Goal: Information Seeking & Learning: Learn about a topic

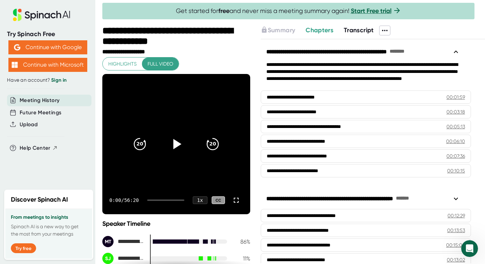
click at [173, 144] on icon at bounding box center [177, 144] width 8 height 10
click at [209, 145] on icon "20" at bounding box center [213, 144] width 18 height 18
click at [192, 196] on div "1:03 / 56:20 1 x CC" at bounding box center [176, 200] width 148 height 28
click at [192, 201] on div "1 x" at bounding box center [199, 200] width 15 height 8
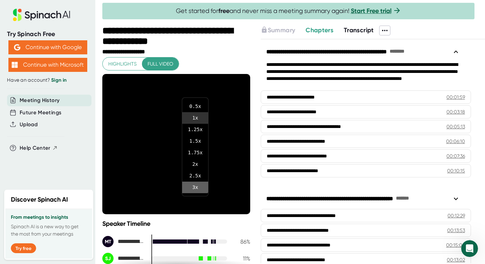
click at [191, 185] on li "3 x" at bounding box center [195, 188] width 26 height 12
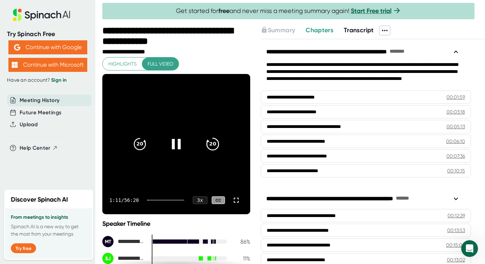
click at [204, 144] on icon "20" at bounding box center [213, 144] width 18 height 18
click at [212, 203] on div "CC" at bounding box center [218, 200] width 13 height 8
click at [198, 199] on div "3 x" at bounding box center [199, 200] width 15 height 8
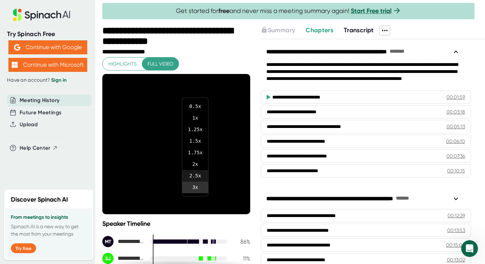
click at [195, 170] on li "2.5 x" at bounding box center [195, 176] width 26 height 12
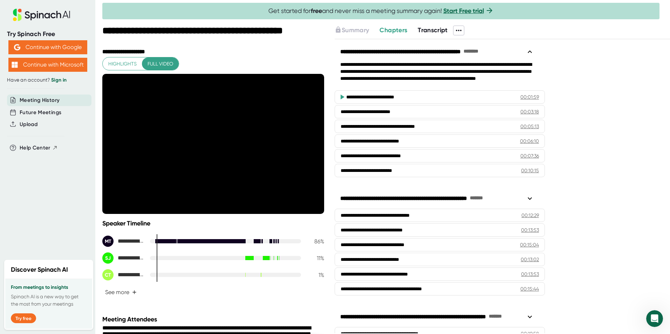
click at [438, 27] on span "Transcript" at bounding box center [433, 30] width 30 height 8
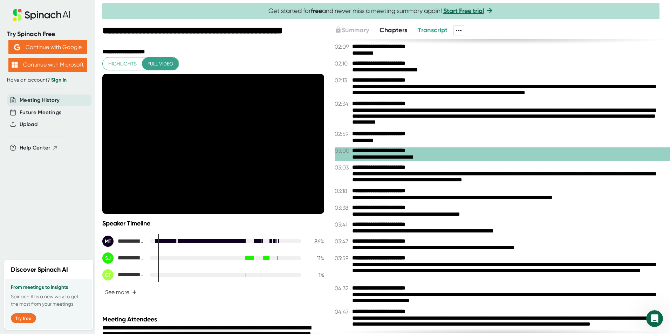
scroll to position [105, 0]
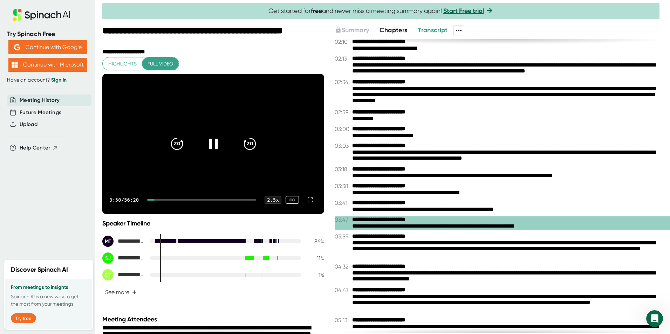
click at [204, 149] on icon at bounding box center [213, 144] width 18 height 18
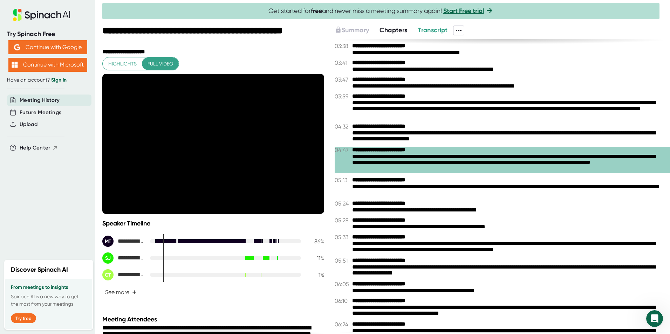
scroll to position [315, 0]
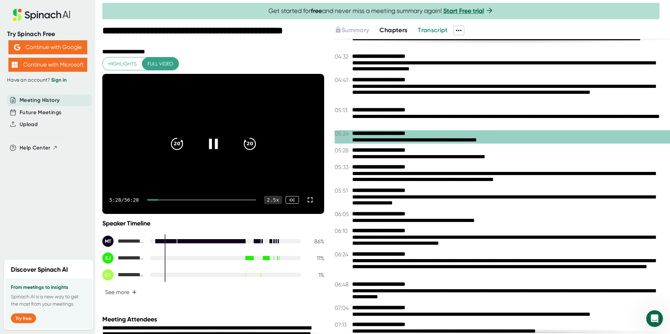
click at [268, 202] on div "2.5 x" at bounding box center [273, 200] width 18 height 8
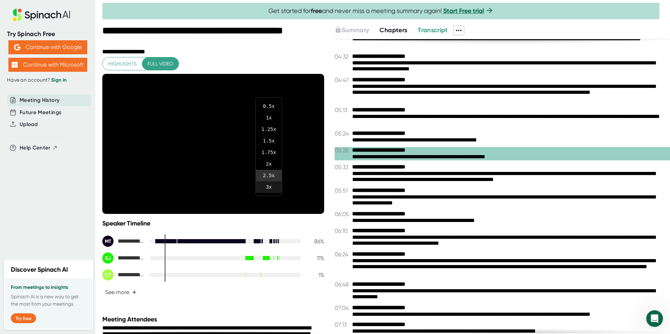
click at [266, 188] on li "3 x" at bounding box center [269, 188] width 26 height 12
click at [281, 220] on div "Speaker Timeline" at bounding box center [213, 224] width 222 height 8
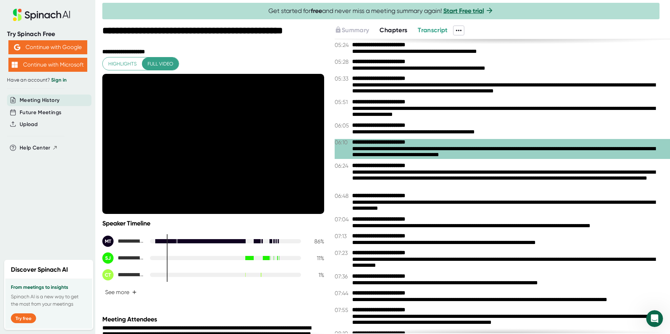
scroll to position [456, 0]
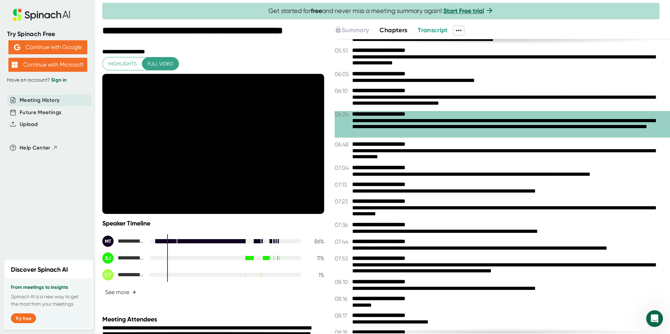
click at [284, 223] on div "Speaker Timeline" at bounding box center [213, 224] width 222 height 8
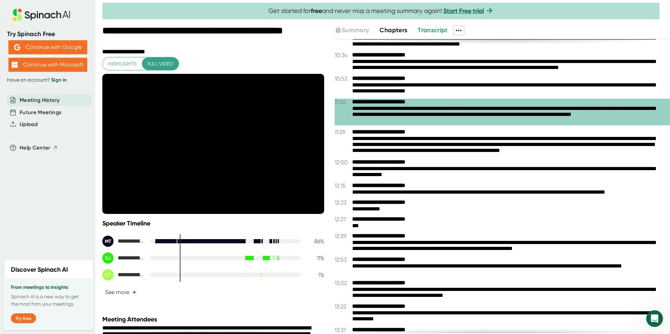
scroll to position [1051, 0]
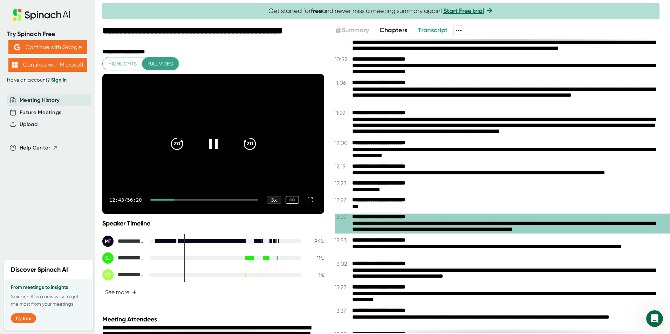
click at [211, 144] on icon at bounding box center [213, 144] width 18 height 18
click at [211, 146] on icon at bounding box center [214, 144] width 8 height 10
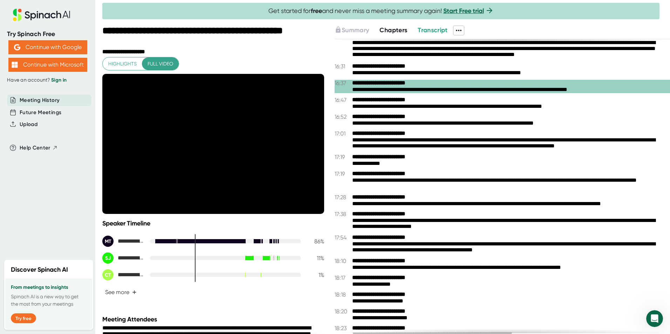
scroll to position [1647, 0]
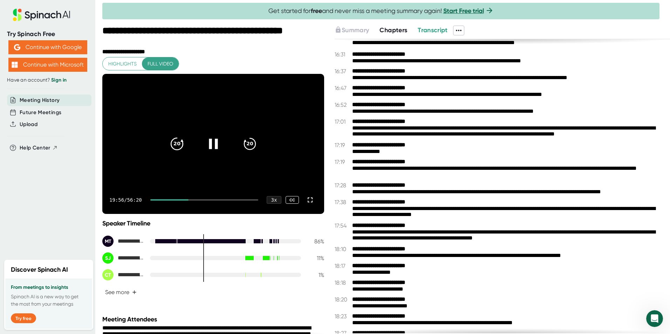
click at [169, 149] on icon "20" at bounding box center [177, 144] width 18 height 18
click at [227, 219] on div "**********" at bounding box center [213, 182] width 222 height 250
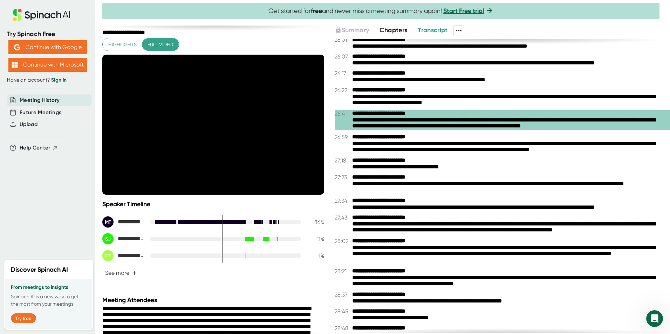
scroll to position [35, 0]
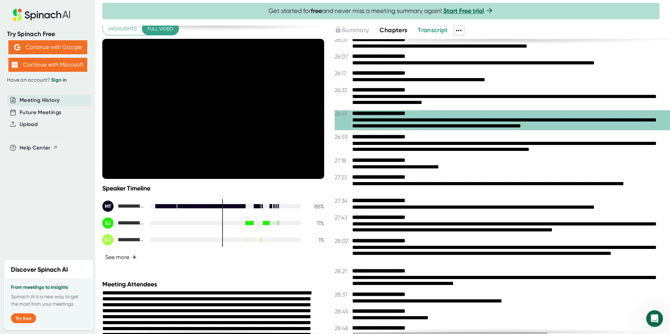
click at [129, 254] on button "See more +" at bounding box center [120, 257] width 37 height 12
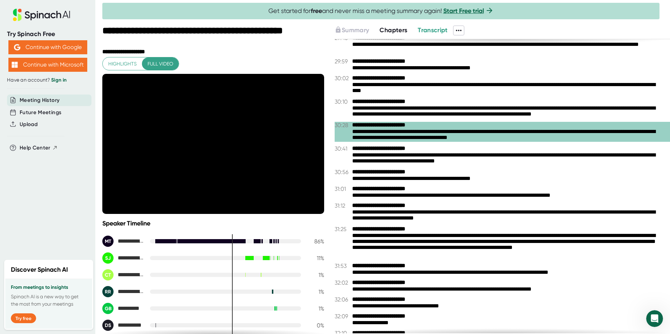
scroll to position [3259, 0]
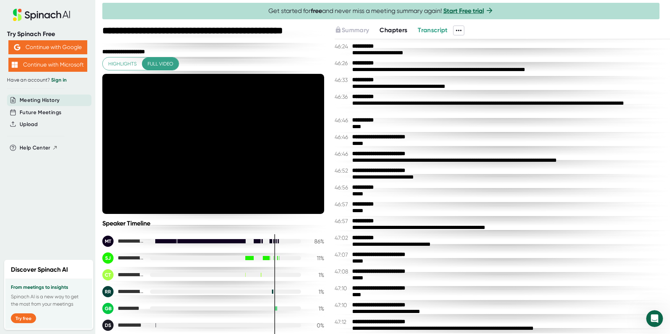
scroll to position [6098, 0]
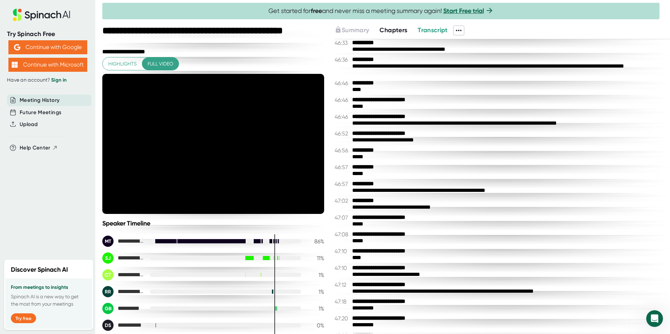
click at [433, 126] on div "**********" at bounding box center [508, 123] width 313 height 7
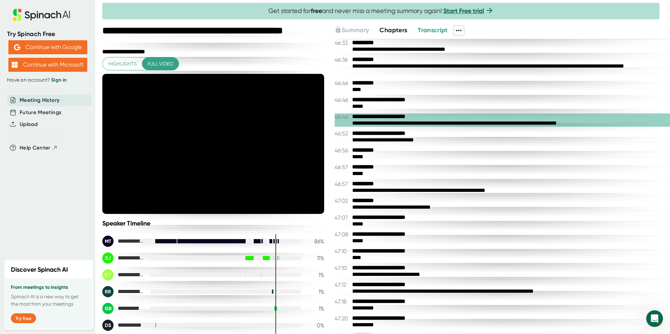
click at [418, 68] on div "**********" at bounding box center [508, 69] width 313 height 13
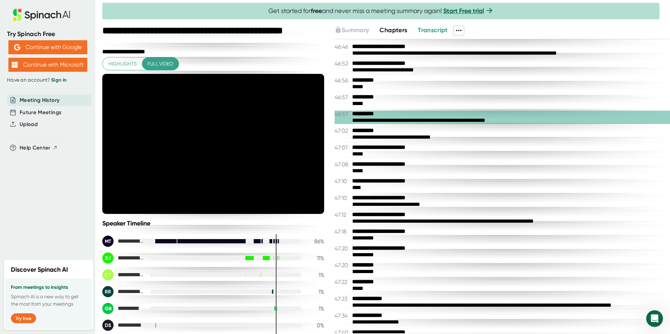
scroll to position [6273, 0]
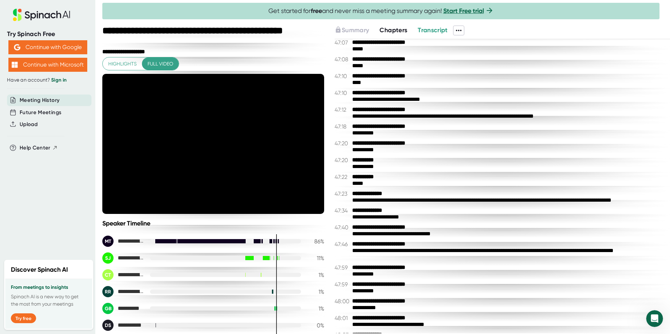
click at [473, 198] on div "**********" at bounding box center [508, 200] width 313 height 7
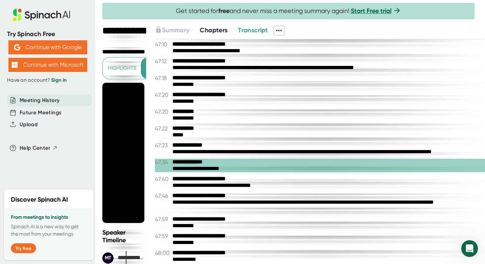
scroll to position [7280, 0]
